Goal: Task Accomplishment & Management: Complete application form

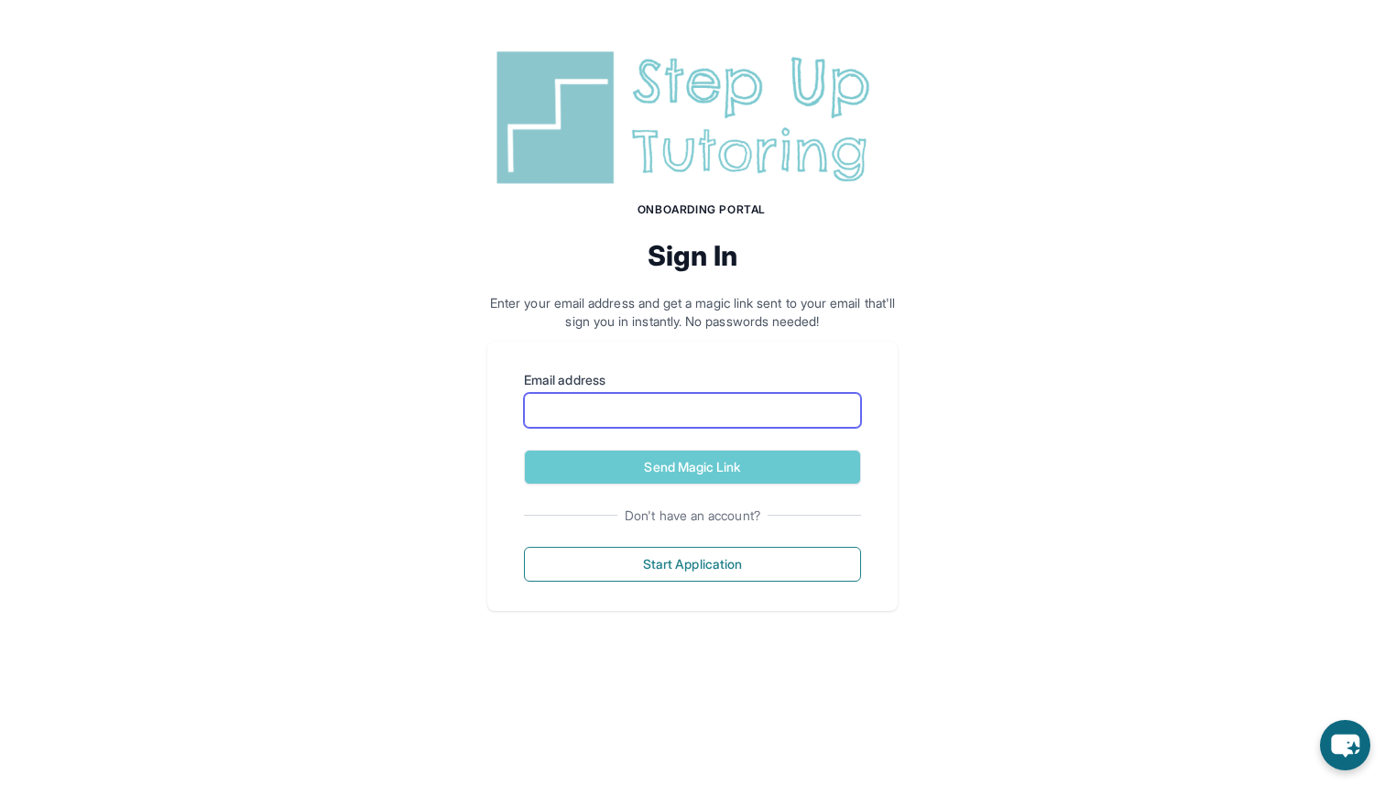
click at [643, 407] on input "Email address" at bounding box center [692, 410] width 337 height 35
click at [685, 387] on label "Email address" at bounding box center [692, 380] width 337 height 18
click at [685, 393] on input "Email address" at bounding box center [692, 410] width 337 height 35
type input "*"
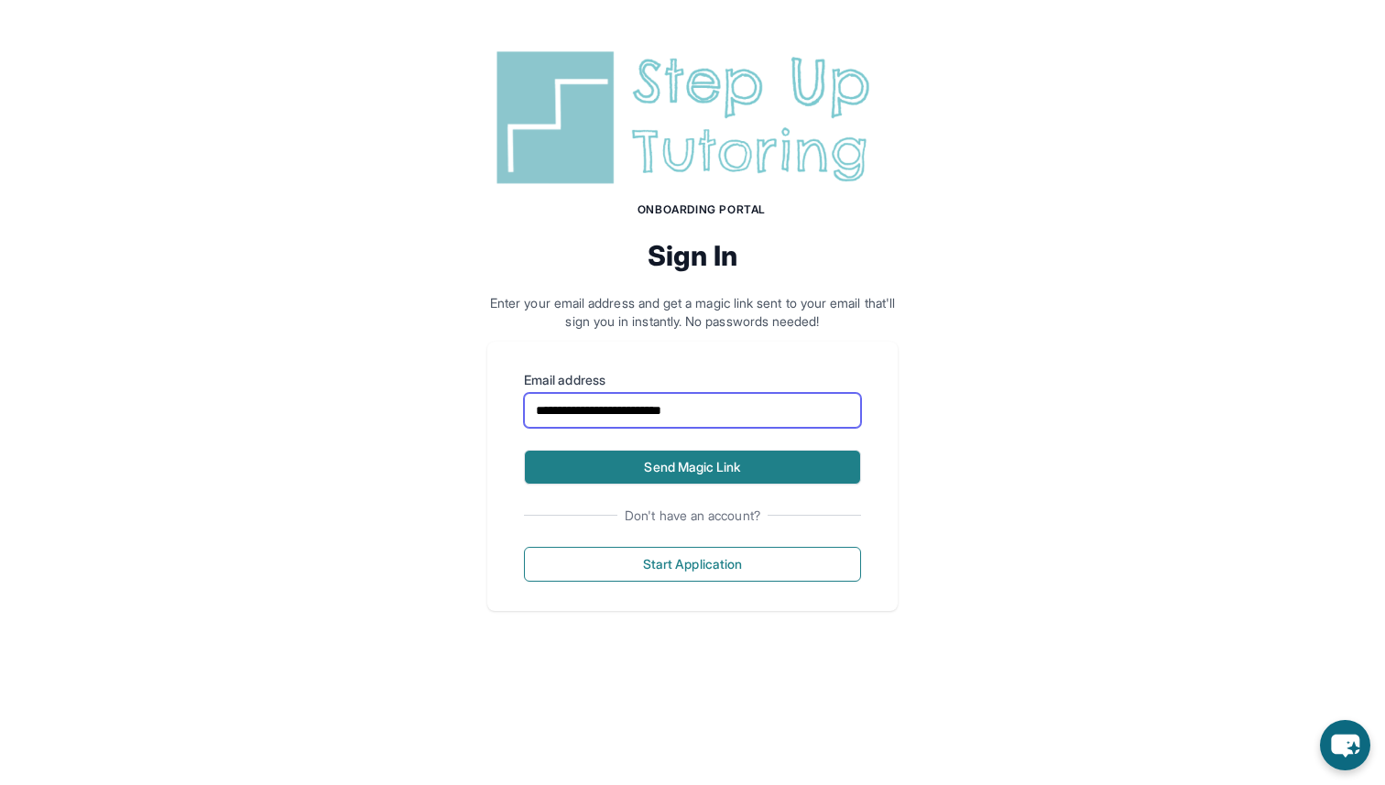
type input "**********"
click at [800, 475] on button "Send Magic Link" at bounding box center [692, 467] width 337 height 35
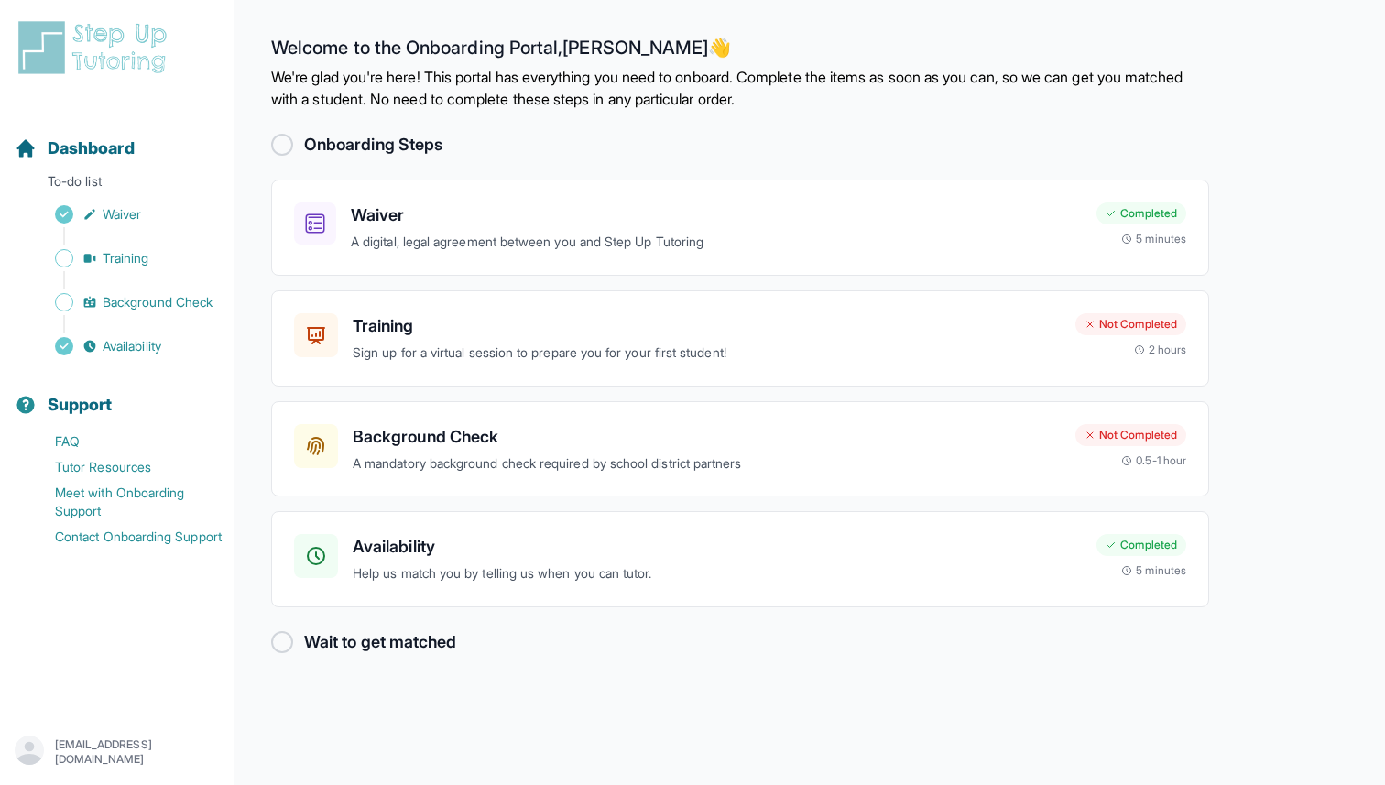
click at [822, 114] on main "Welcome to the Onboarding Portal, [PERSON_NAME] 👋 We're glad you're here! This …" at bounding box center [809, 392] width 1150 height 785
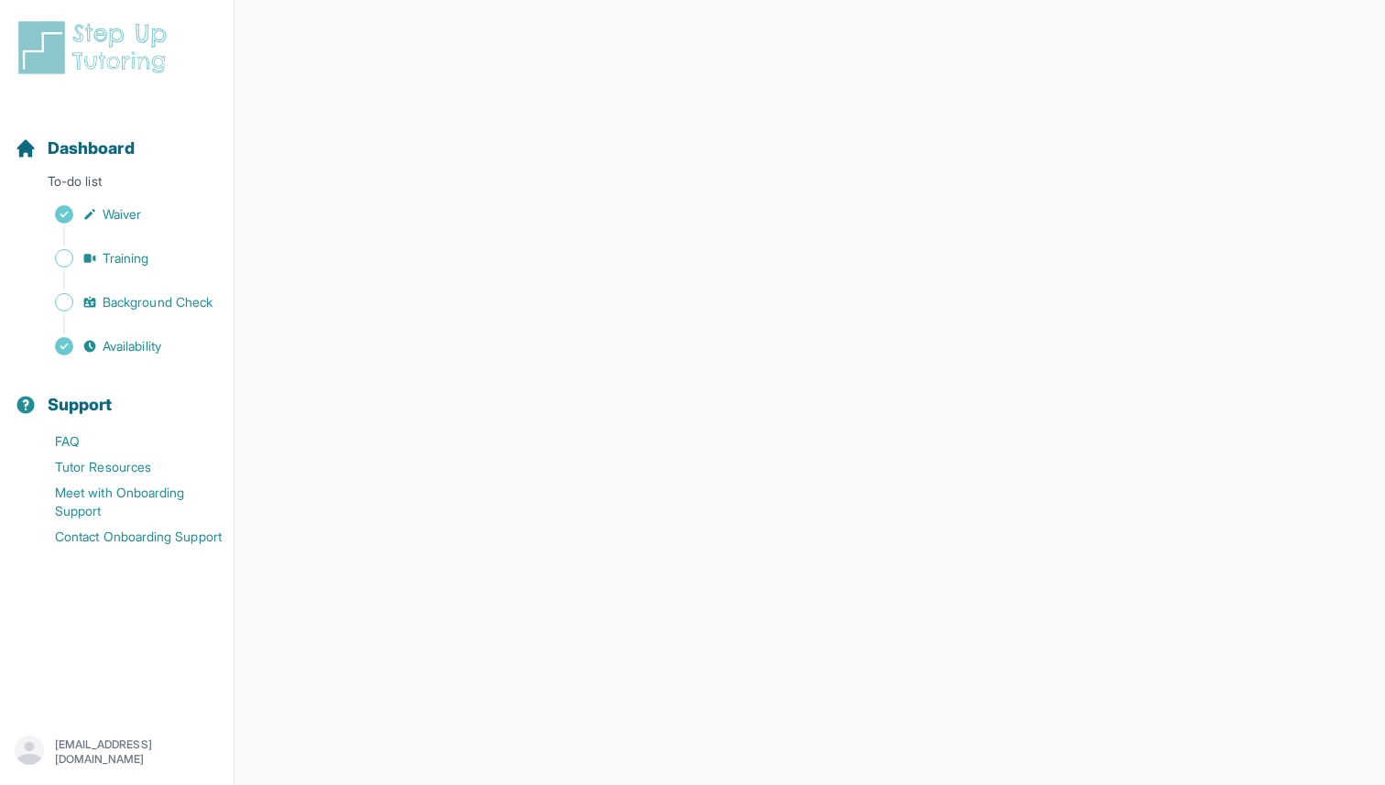
scroll to position [190, 0]
click at [106, 250] on span "Training" at bounding box center [126, 258] width 47 height 18
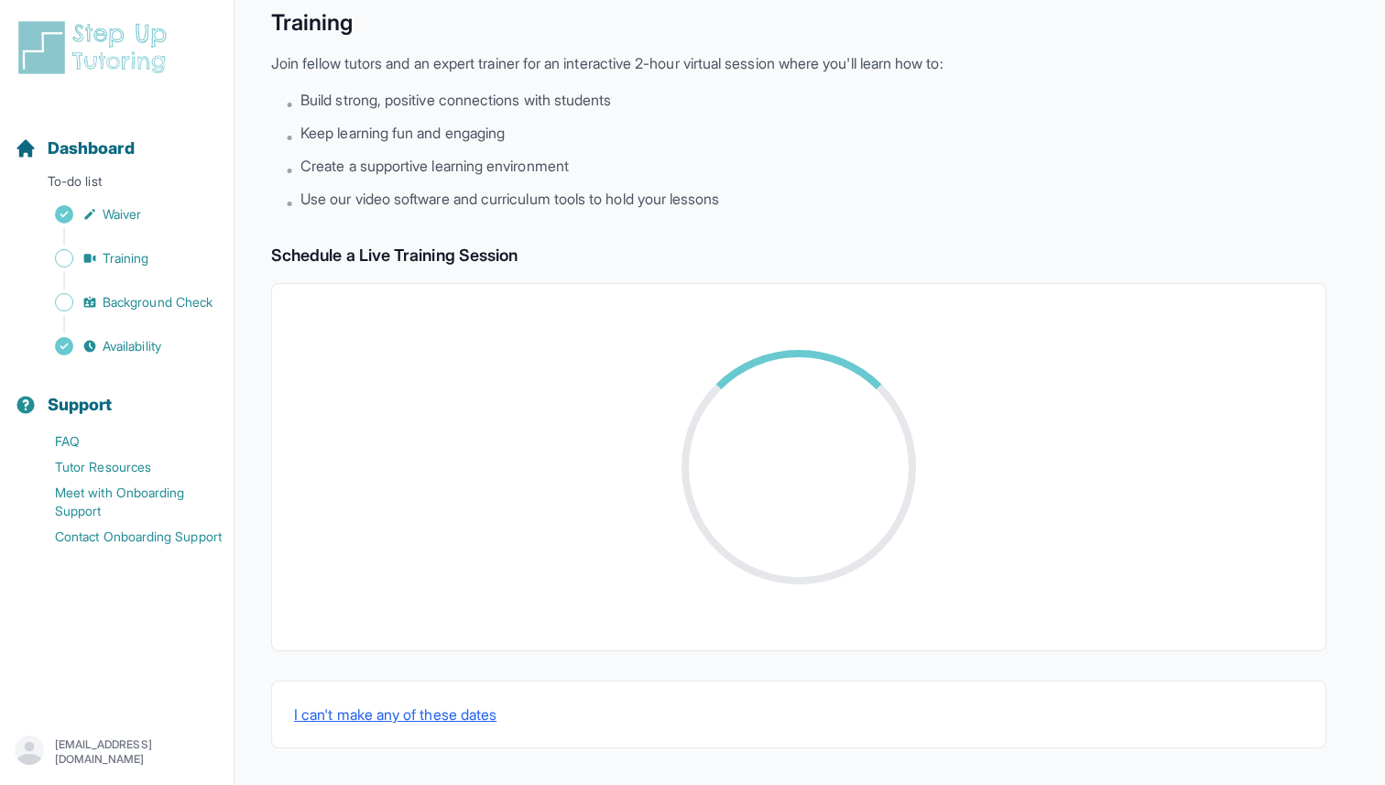
scroll to position [190, 0]
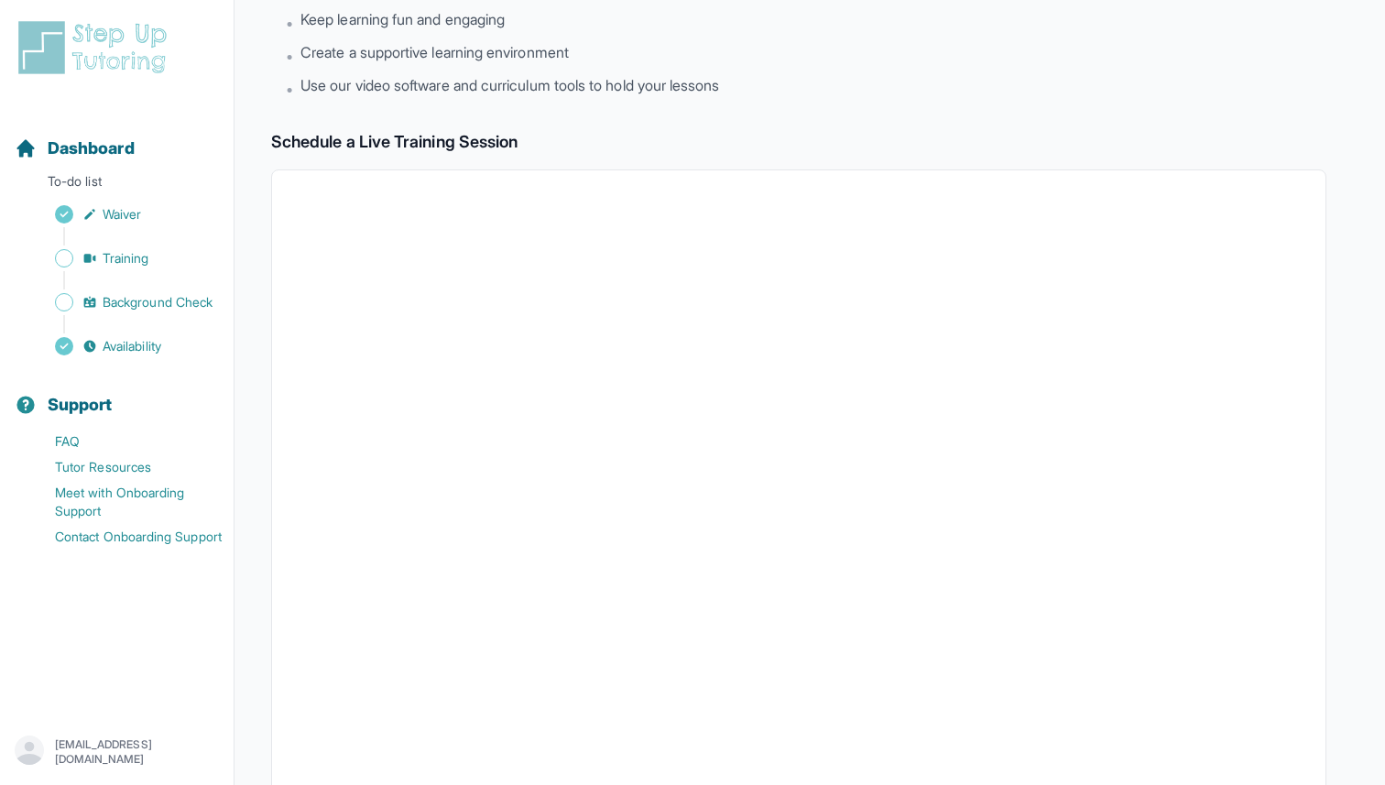
click at [418, 141] on h2 "Schedule a Live Training Session" at bounding box center [798, 142] width 1055 height 26
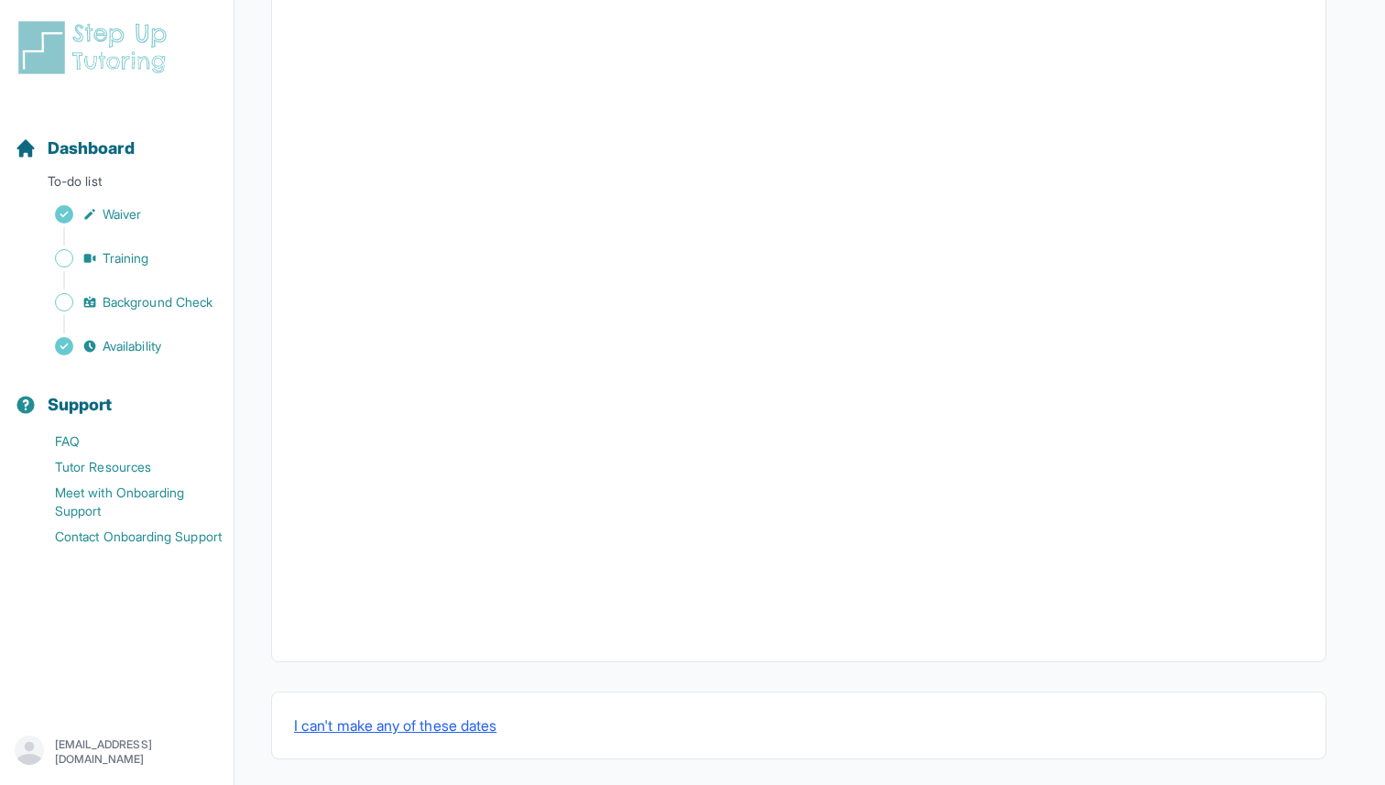
scroll to position [505, 0]
click at [1384, 377] on main "Back to Dashboard Training Join fellow tutors and an expert trainer for an inte…" at bounding box center [809, 140] width 1150 height 1290
click at [145, 310] on span "Background Check" at bounding box center [158, 302] width 110 height 18
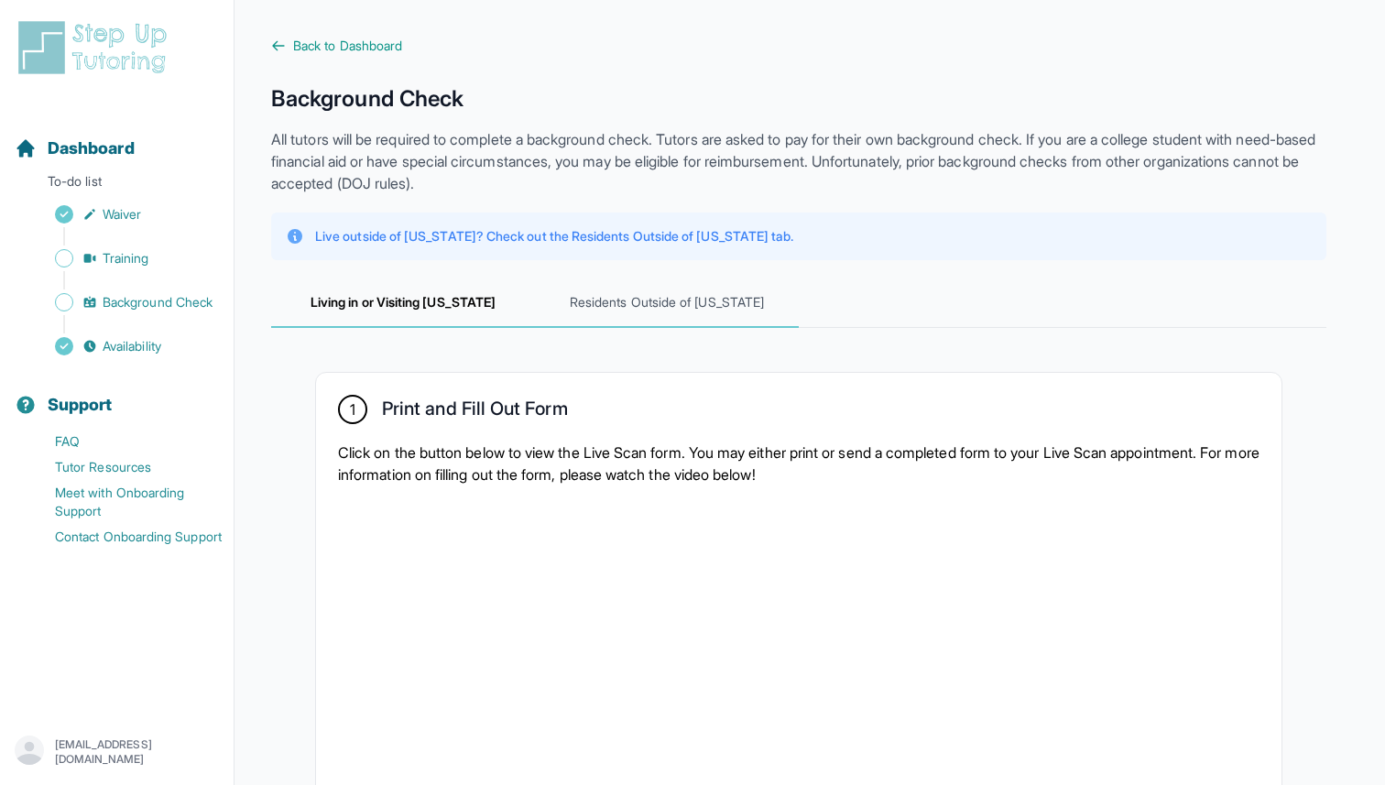
click at [683, 288] on span "Residents Outside of California" at bounding box center [667, 302] width 264 height 49
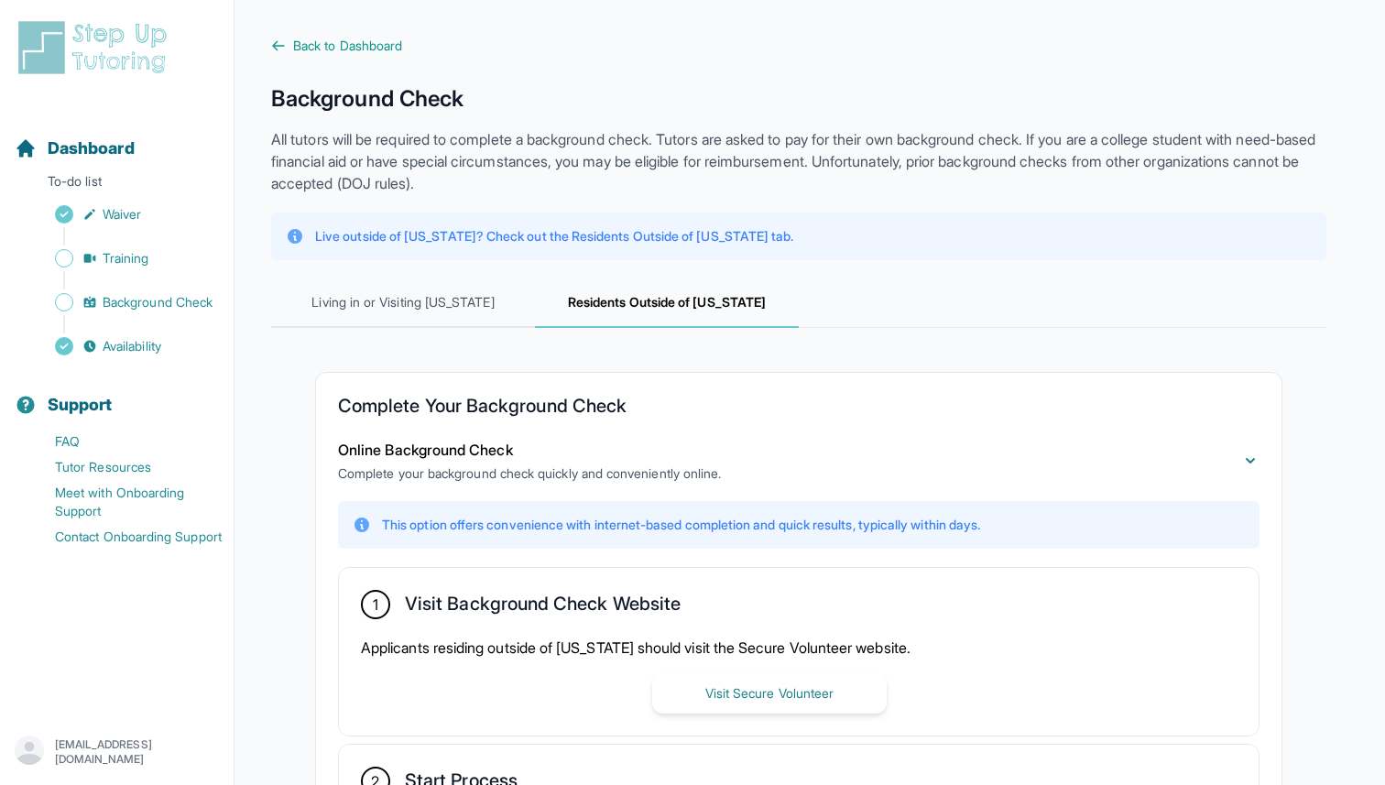
click at [973, 205] on div "**********" at bounding box center [798, 591] width 1055 height 1015
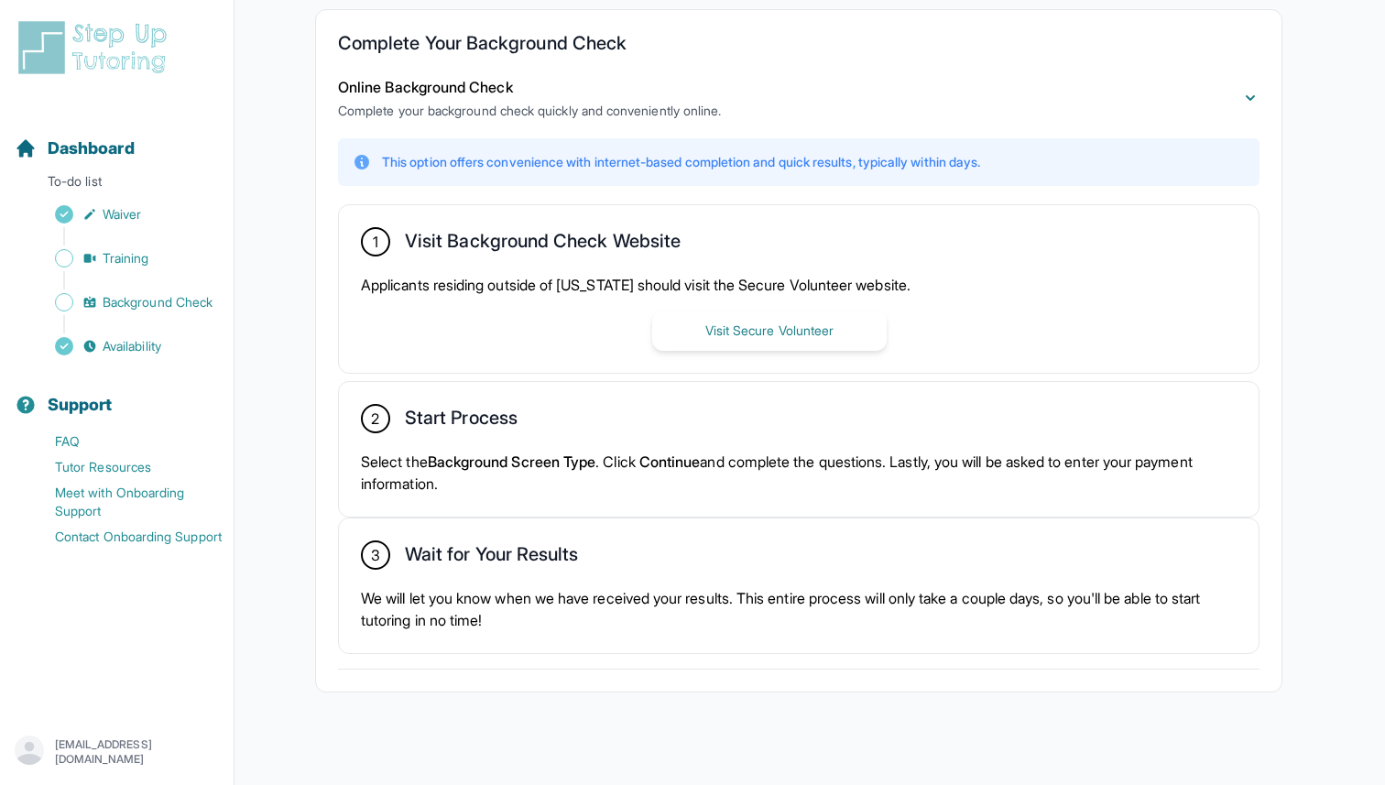
scroll to position [378, 0]
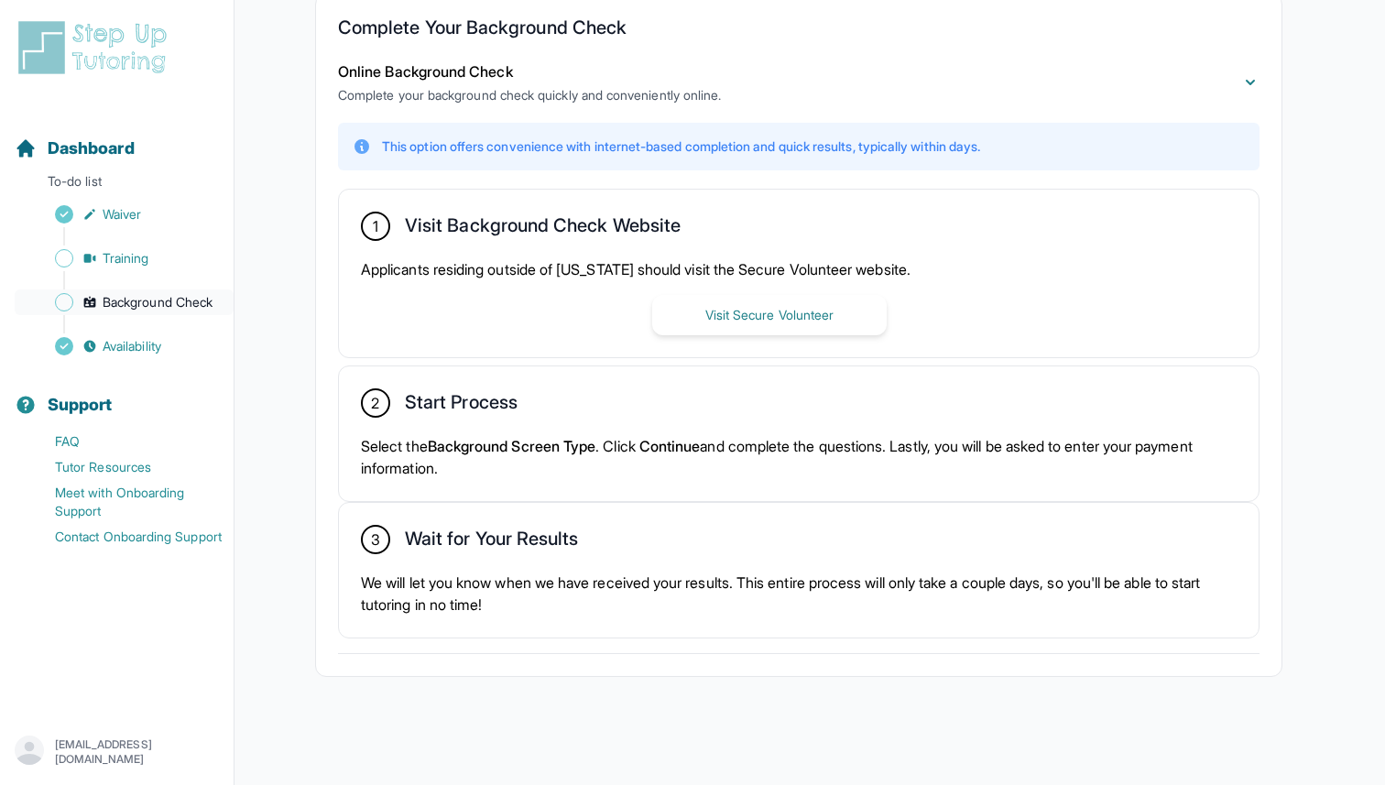
click at [190, 297] on span "Background Check" at bounding box center [158, 302] width 110 height 18
click at [735, 306] on button "Visit Secure Volunteer" at bounding box center [769, 315] width 234 height 40
